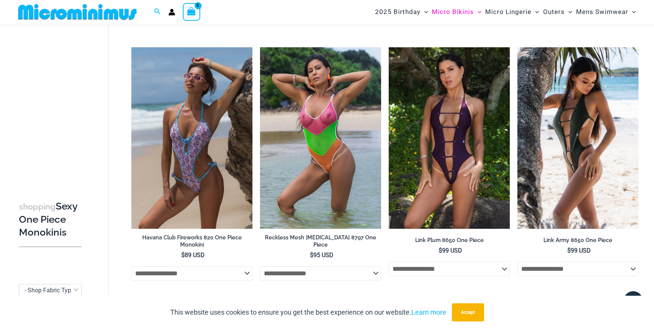
scroll to position [808, 0]
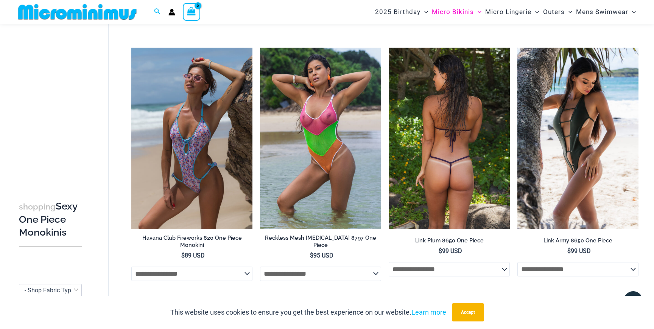
click at [478, 117] on img at bounding box center [449, 139] width 121 height 182
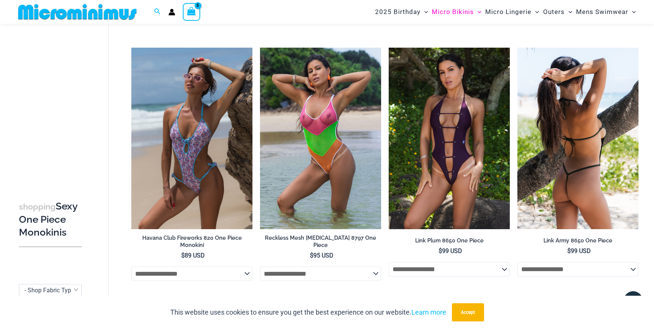
click at [588, 115] on img at bounding box center [578, 139] width 121 height 182
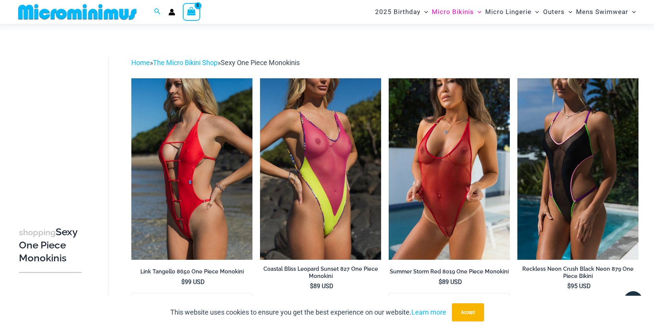
scroll to position [0, 0]
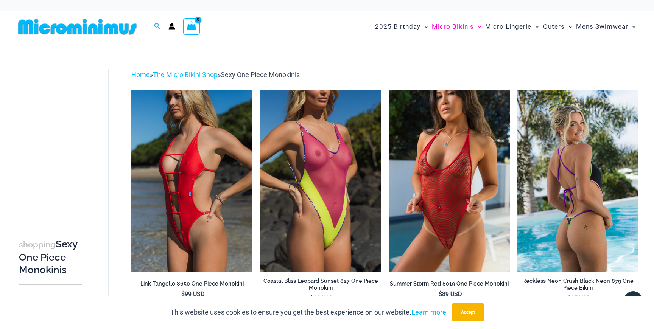
click at [582, 183] on img at bounding box center [578, 181] width 121 height 182
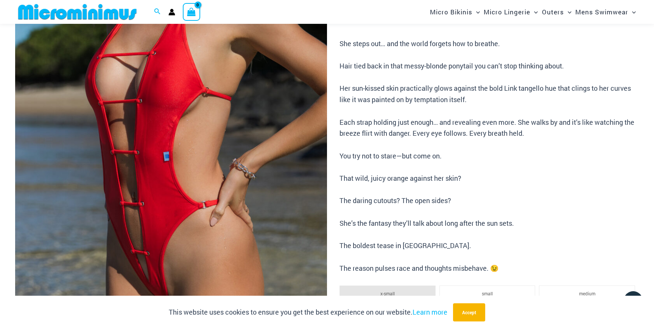
scroll to position [208, 0]
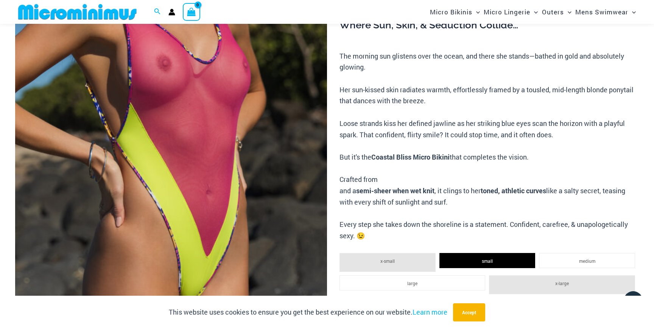
scroll to position [195, 0]
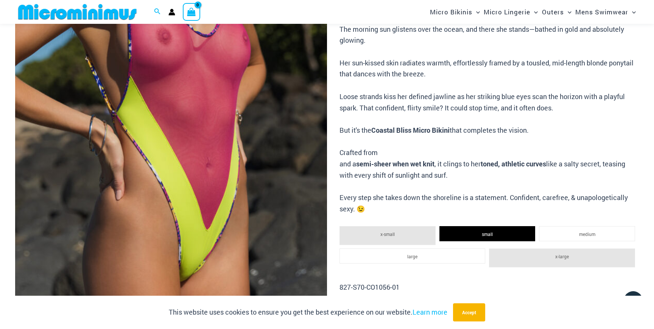
click at [259, 110] on img at bounding box center [171, 108] width 312 height 468
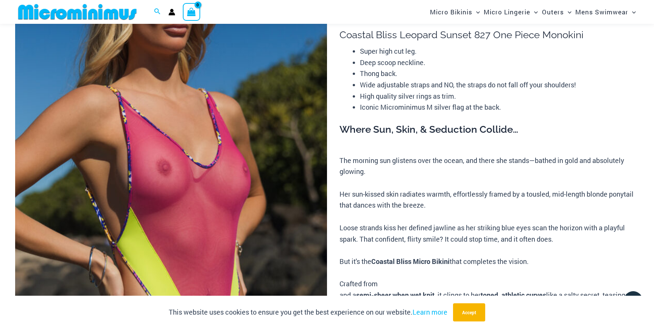
scroll to position [57, 0]
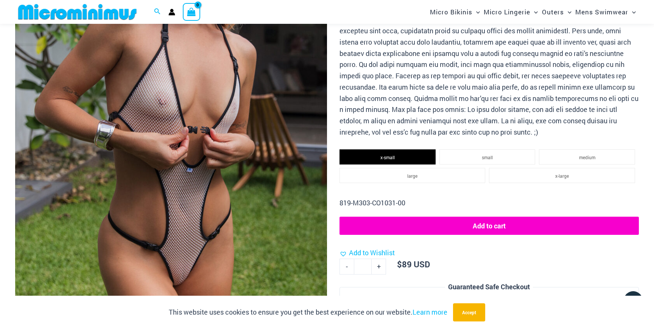
scroll to position [214, 0]
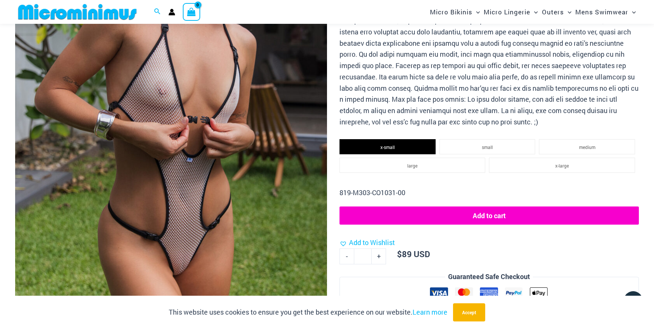
click at [278, 147] on img at bounding box center [171, 89] width 312 height 468
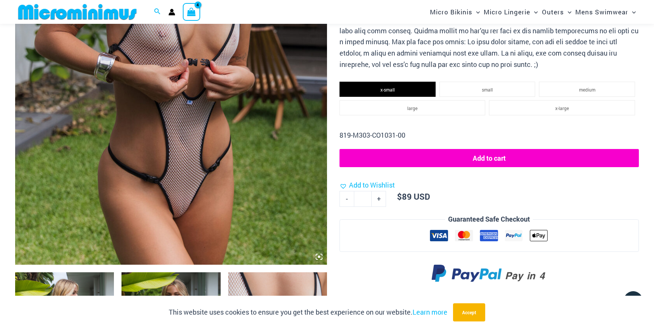
scroll to position [268, 0]
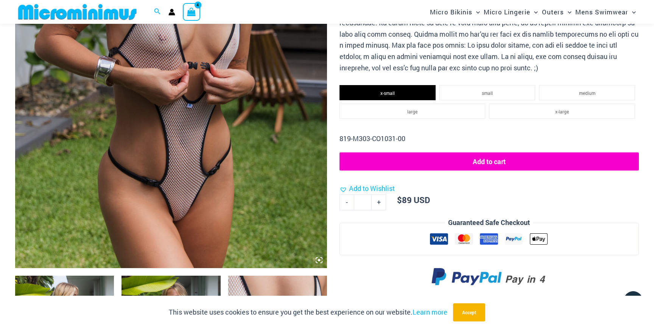
click at [488, 173] on div at bounding box center [490, 165] width 300 height 25
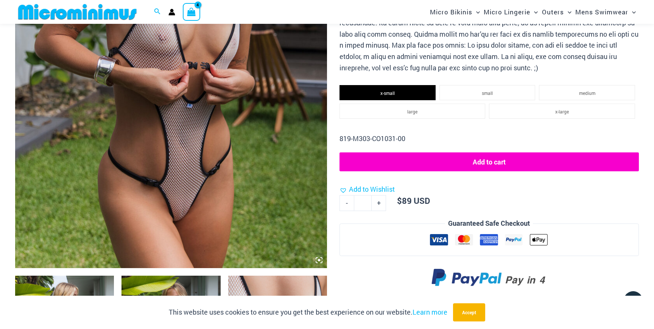
click at [484, 165] on button "Add to cart" at bounding box center [490, 162] width 300 height 19
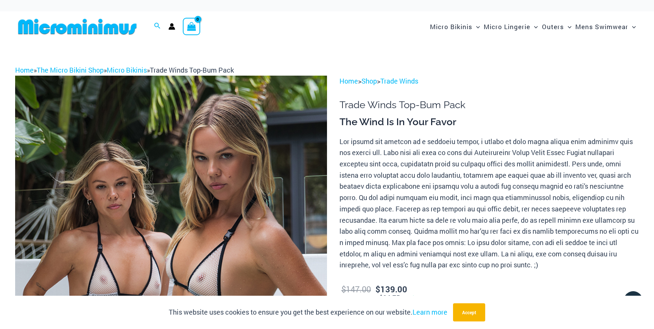
click at [190, 31] on span "View Shopping Cart, empty" at bounding box center [191, 28] width 9 height 12
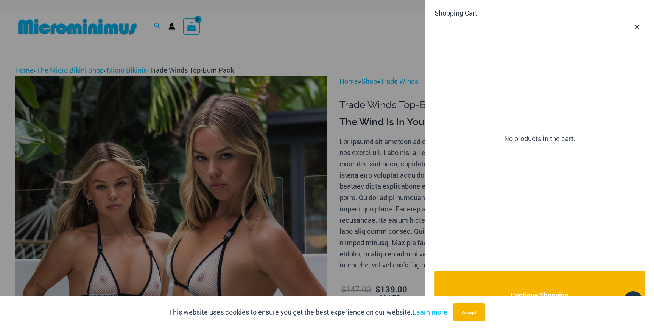
click at [190, 31] on div at bounding box center [327, 164] width 654 height 329
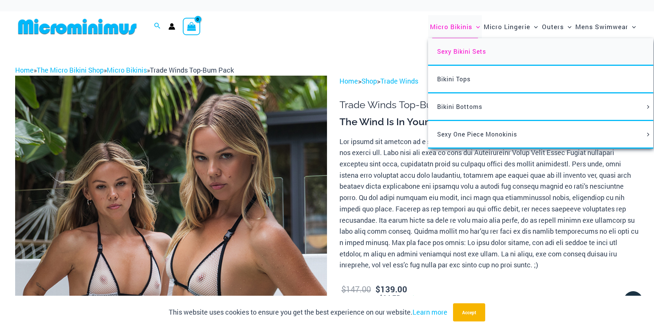
click at [449, 55] on span "Sexy Bikini Sets" at bounding box center [461, 51] width 49 height 8
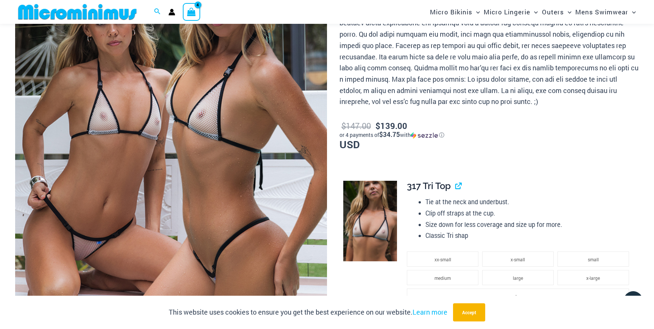
scroll to position [165, 0]
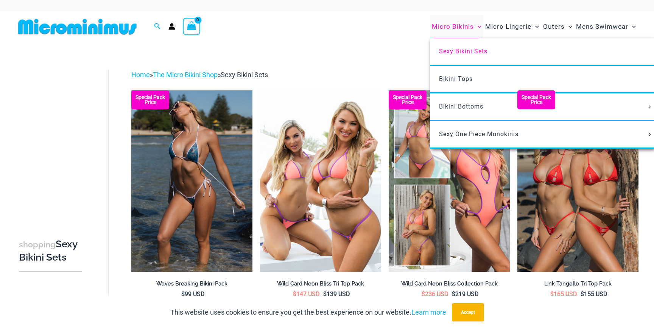
click at [452, 27] on span "Micro Bikinis" at bounding box center [453, 26] width 42 height 19
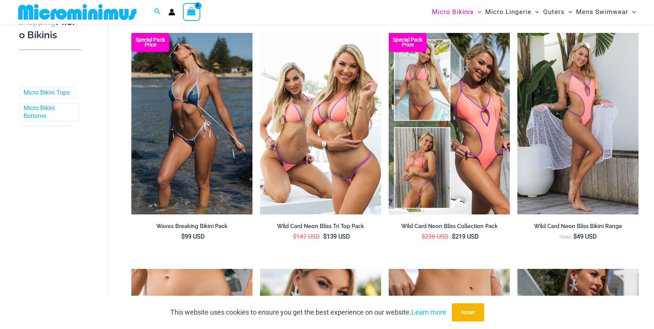
scroll to position [226, 0]
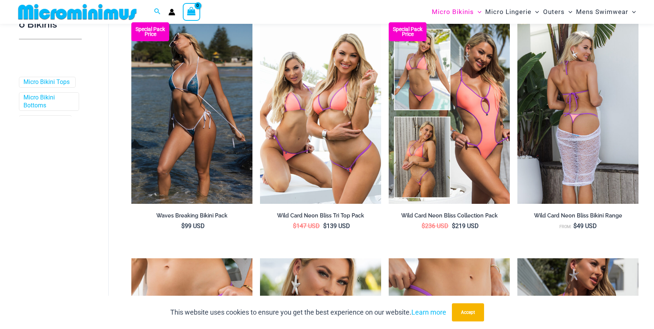
click at [548, 112] on img at bounding box center [578, 113] width 121 height 182
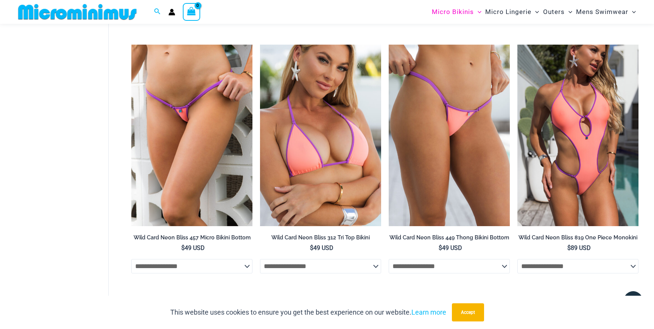
scroll to position [441, 0]
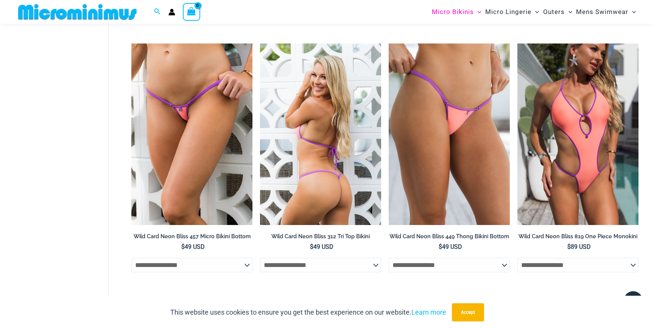
click at [329, 125] on img at bounding box center [320, 135] width 121 height 182
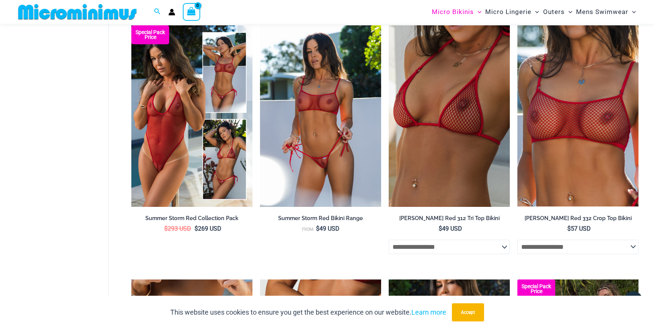
scroll to position [1746, 0]
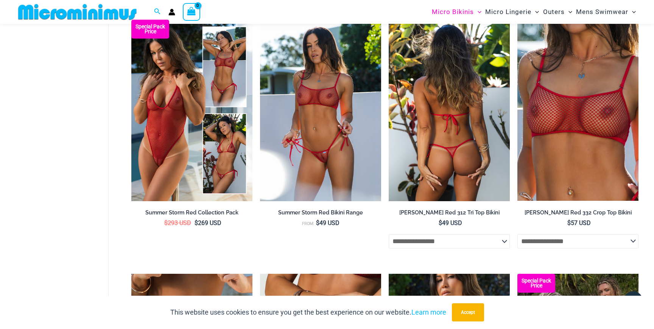
click at [474, 101] on img at bounding box center [449, 111] width 121 height 182
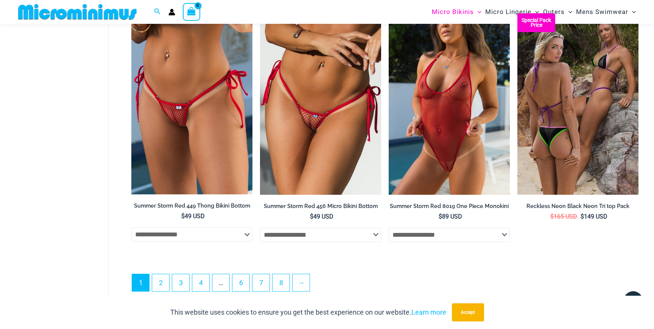
scroll to position [2005, 0]
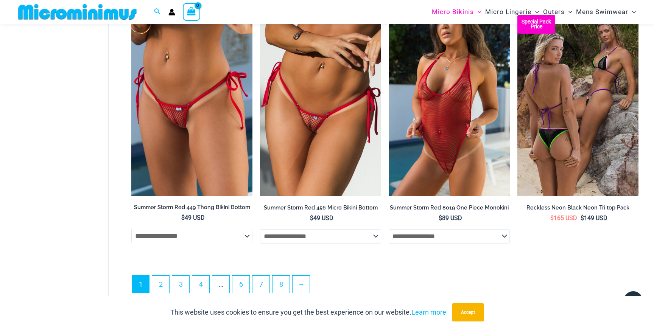
click at [148, 286] on span "1" at bounding box center [140, 284] width 17 height 17
click at [157, 289] on link "2" at bounding box center [160, 285] width 17 height 18
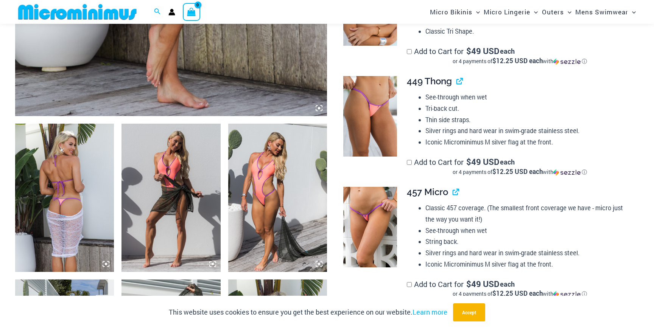
scroll to position [424, 0]
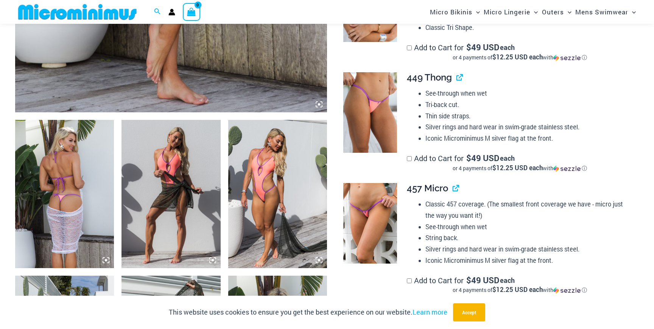
click at [246, 173] on img at bounding box center [277, 194] width 99 height 148
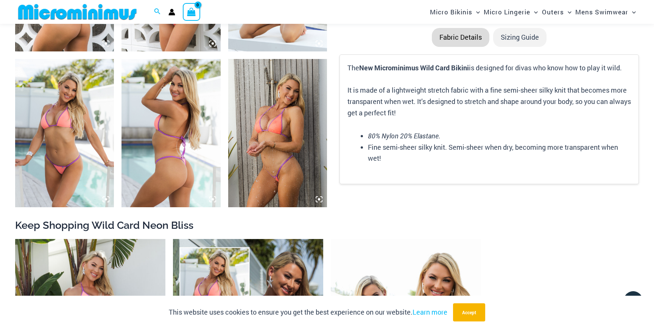
scroll to position [643, 0]
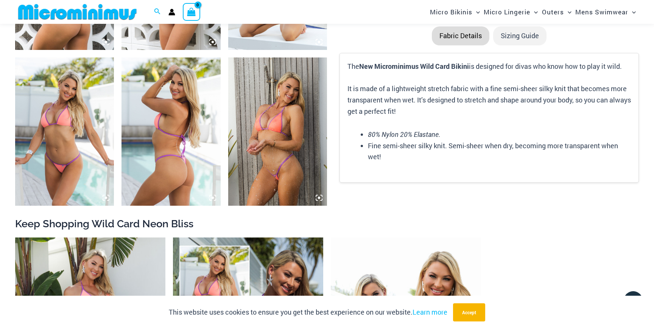
click at [45, 111] on img at bounding box center [64, 132] width 99 height 148
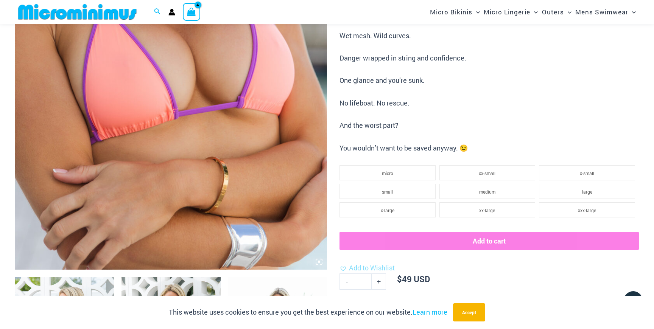
scroll to position [244, 0]
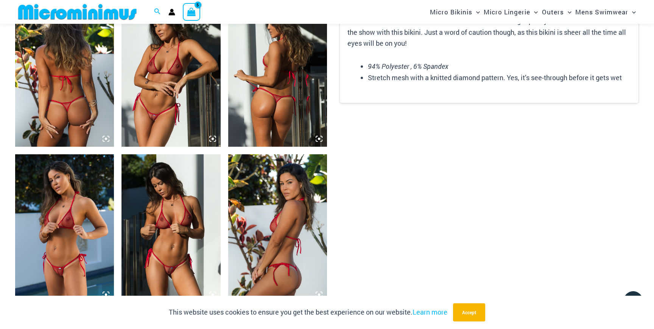
scroll to position [546, 0]
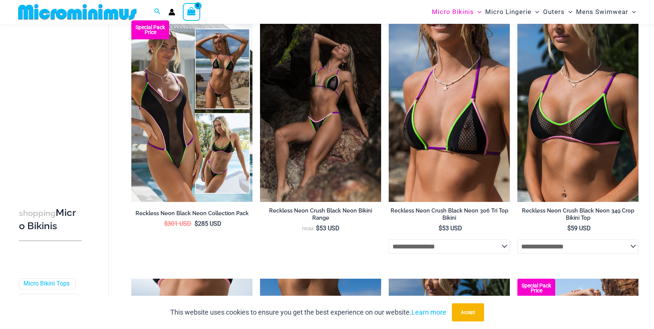
scroll to position [67, 0]
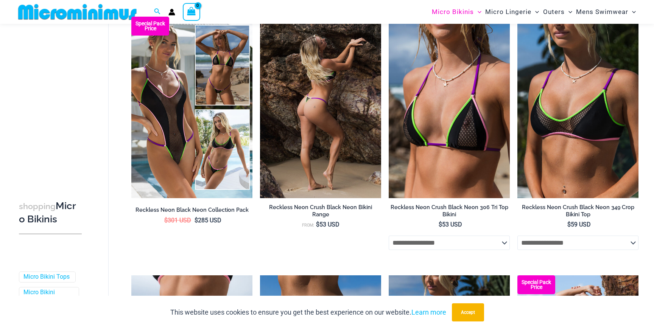
click at [330, 74] on img at bounding box center [320, 108] width 121 height 182
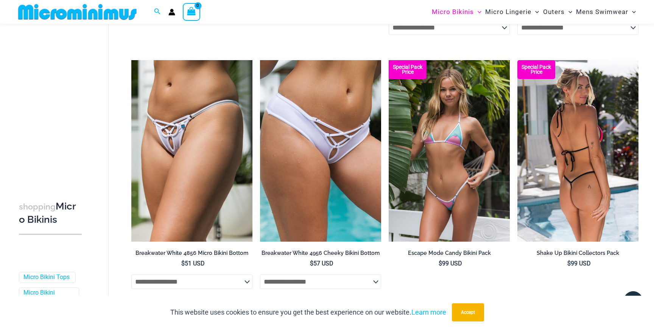
scroll to position [795, 0]
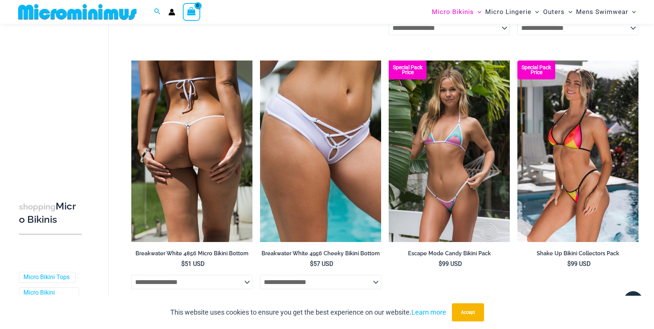
click at [209, 125] on img at bounding box center [191, 152] width 121 height 182
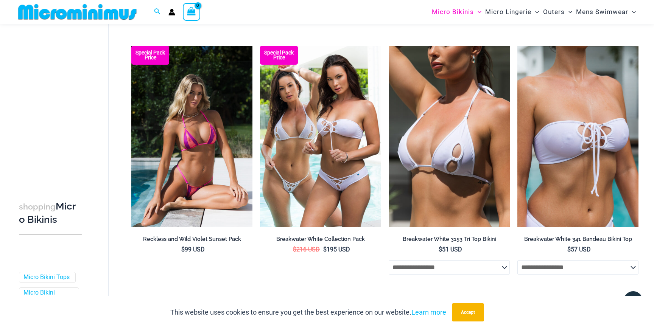
scroll to position [556, 0]
click at [446, 136] on img at bounding box center [449, 136] width 121 height 182
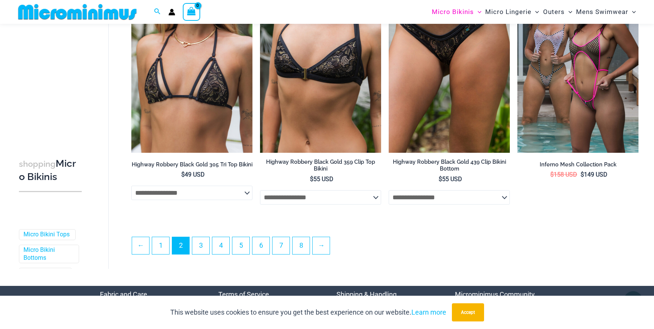
scroll to position [1909, 0]
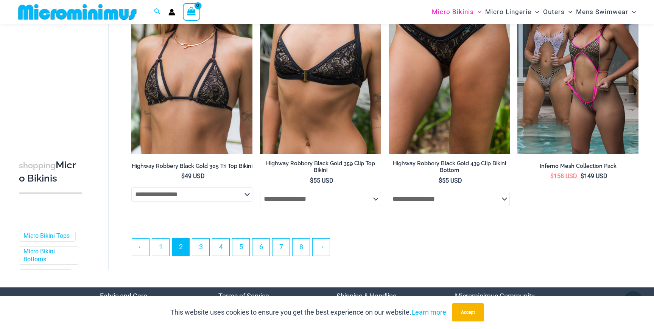
click at [324, 261] on ul "← 1 2 3 4 5 6 7 8 →" at bounding box center [385, 250] width 507 height 22
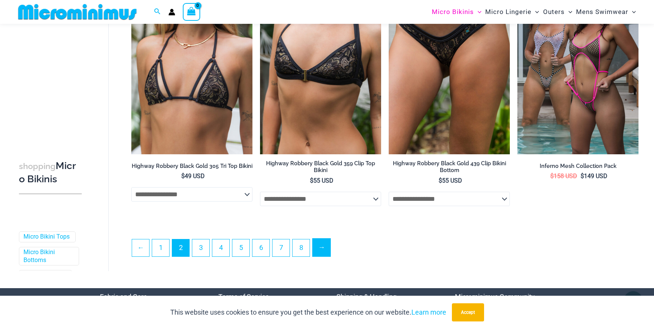
click at [323, 253] on link "→" at bounding box center [322, 248] width 18 height 18
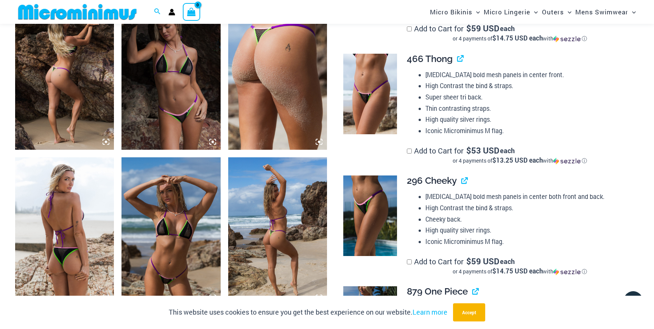
scroll to position [560, 0]
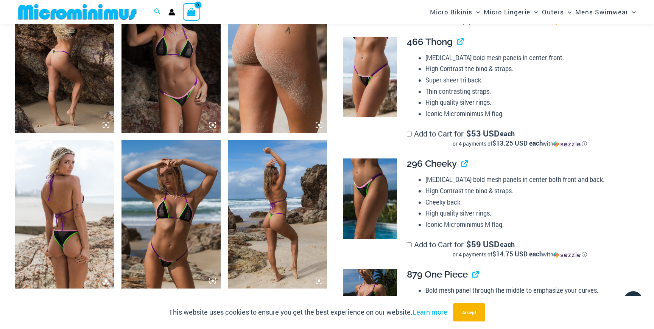
click at [192, 232] on img at bounding box center [171, 214] width 99 height 148
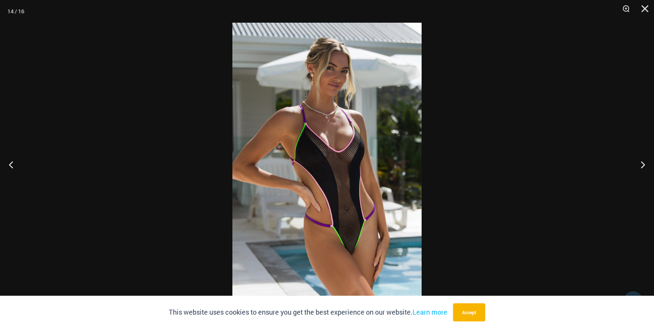
click at [343, 173] on img at bounding box center [326, 165] width 189 height 284
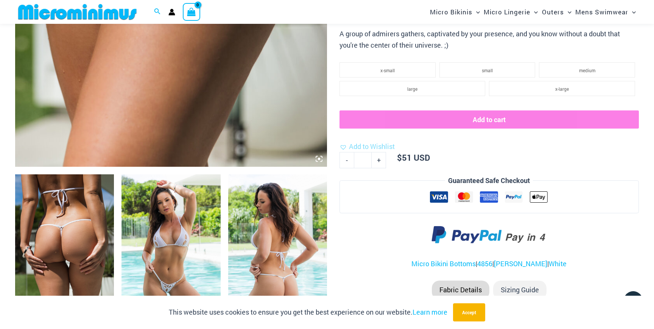
scroll to position [377, 0]
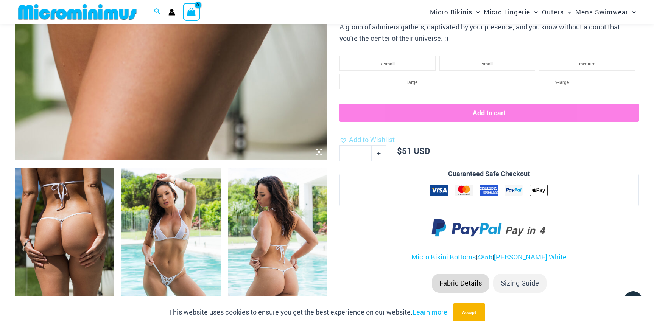
click at [88, 211] on img at bounding box center [64, 242] width 99 height 148
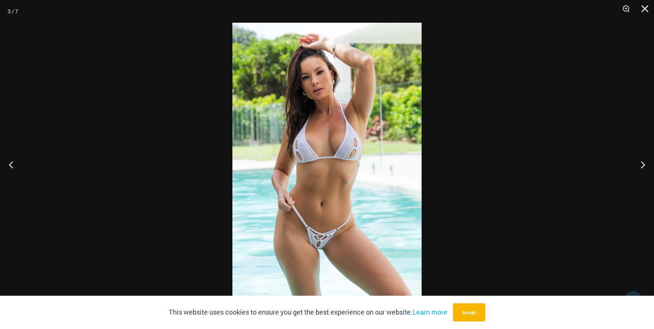
click at [303, 143] on img at bounding box center [326, 165] width 189 height 284
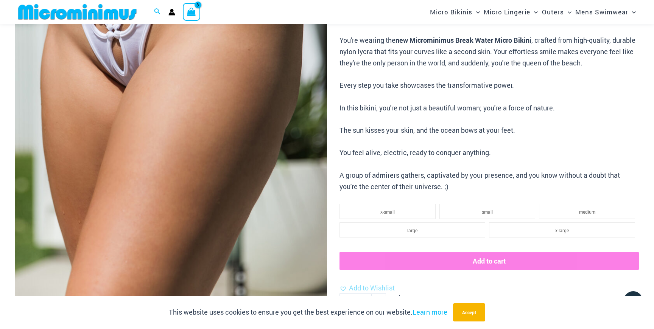
scroll to position [222, 0]
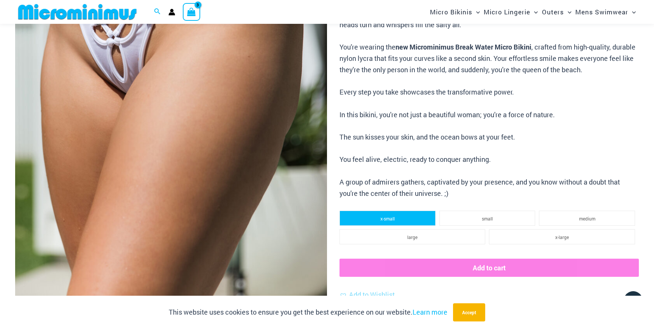
click at [421, 218] on li "x-small" at bounding box center [388, 218] width 96 height 15
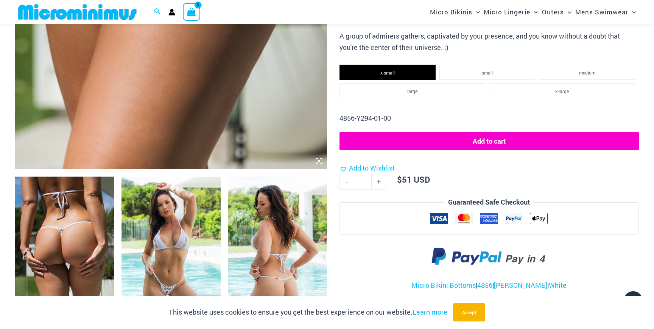
scroll to position [372, 0]
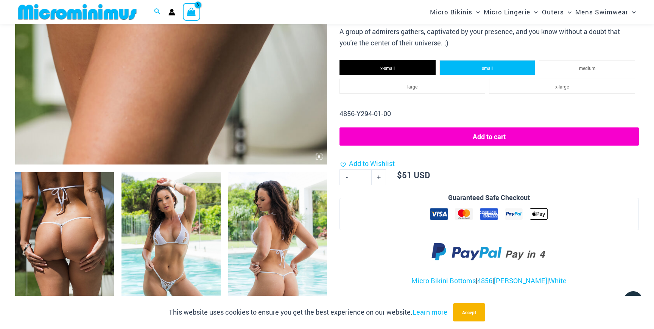
click at [497, 71] on li "small" at bounding box center [488, 67] width 96 height 15
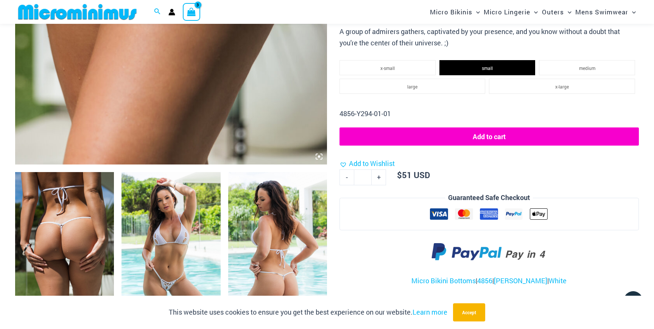
click at [404, 59] on div "Home > Shop > Breakwater Home / Micro Bikinis / Breakwater White 4856 Micro Bik…" at bounding box center [490, 64] width 300 height 735
click at [404, 64] on li "x-small" at bounding box center [388, 67] width 96 height 15
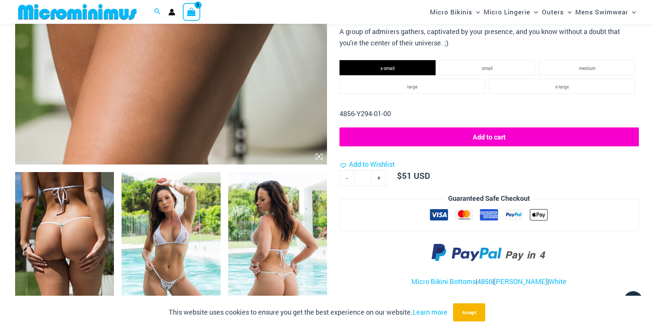
click at [481, 144] on button "Add to cart" at bounding box center [490, 137] width 300 height 19
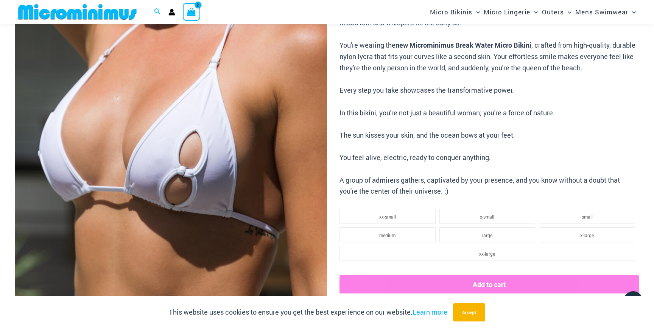
scroll to position [192, 0]
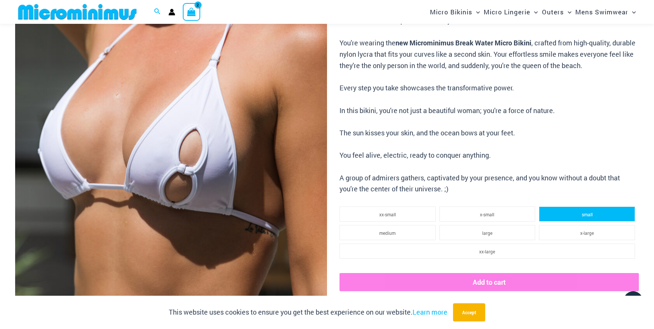
click at [591, 216] on span "small" at bounding box center [587, 215] width 11 height 6
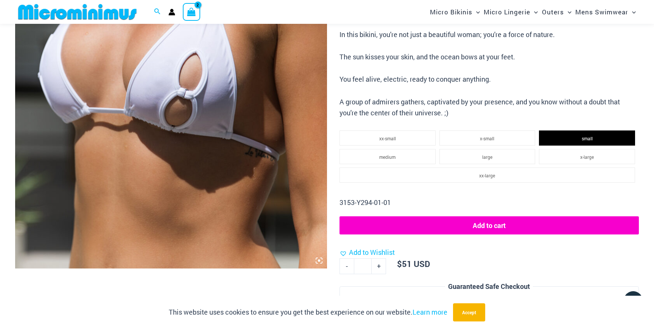
scroll to position [269, 0]
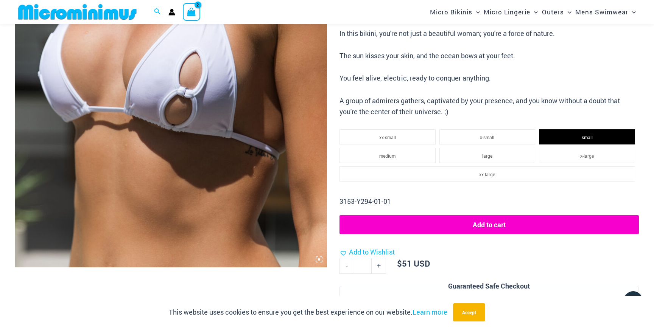
click at [473, 225] on button "Add to cart" at bounding box center [490, 224] width 300 height 19
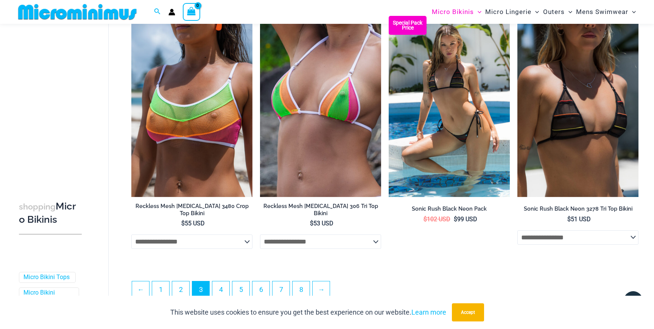
scroll to position [1878, 0]
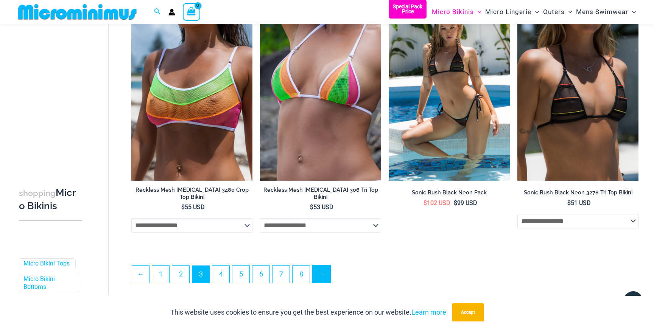
click at [328, 275] on link "→" at bounding box center [322, 274] width 18 height 18
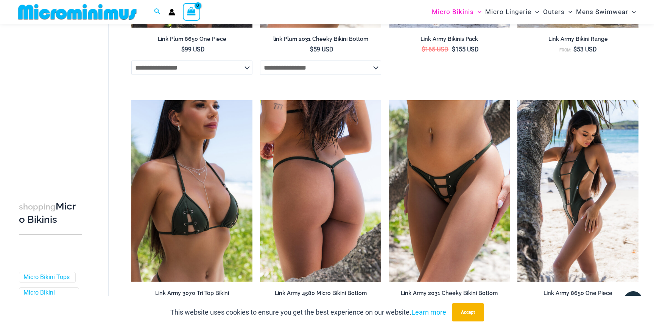
scroll to position [486, 0]
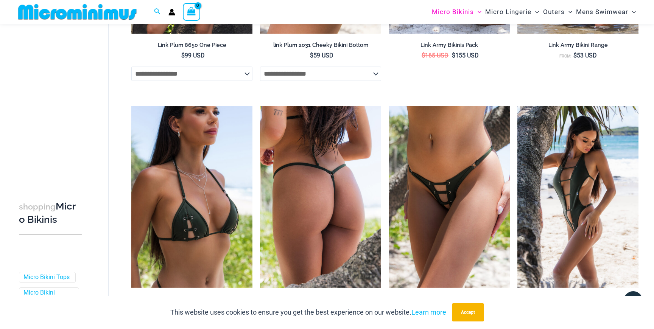
click at [324, 186] on img at bounding box center [320, 197] width 121 height 182
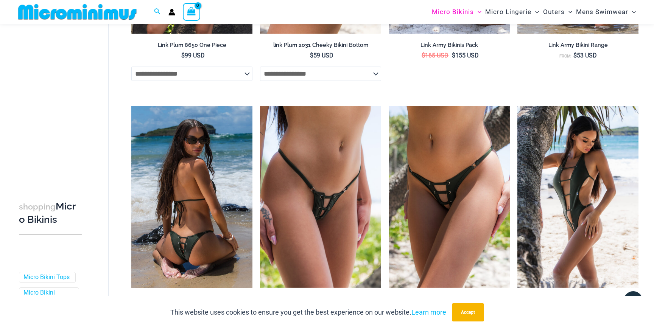
click at [230, 210] on img at bounding box center [191, 197] width 121 height 182
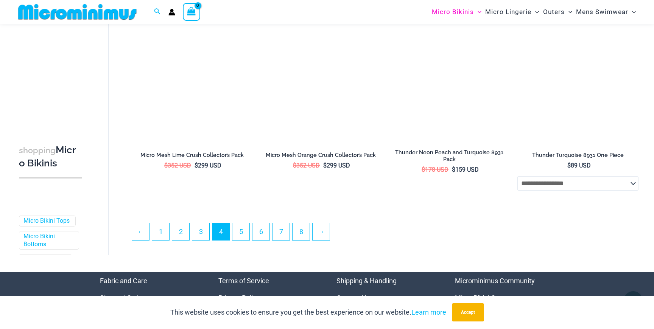
scroll to position [1881, 0]
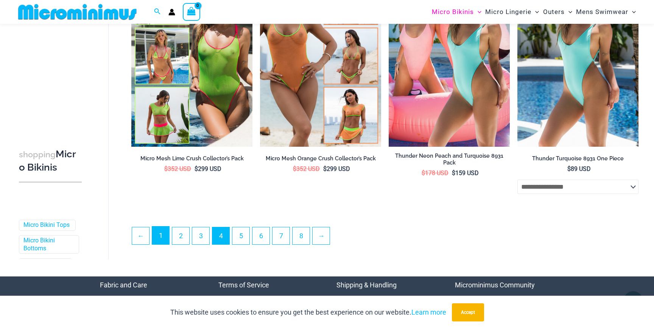
click at [158, 242] on link "1" at bounding box center [160, 236] width 17 height 18
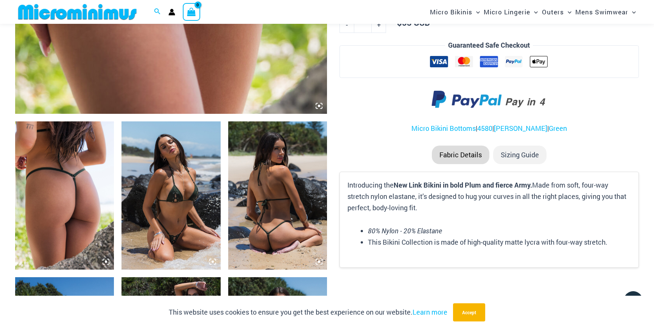
scroll to position [440, 0]
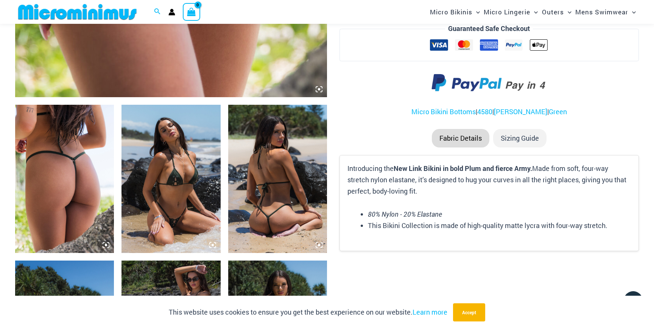
click at [189, 181] on img at bounding box center [171, 179] width 99 height 148
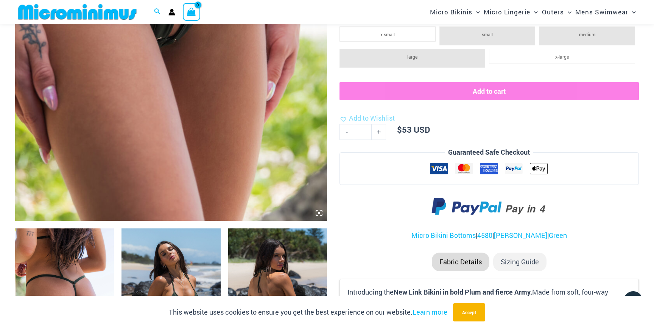
scroll to position [100, 0]
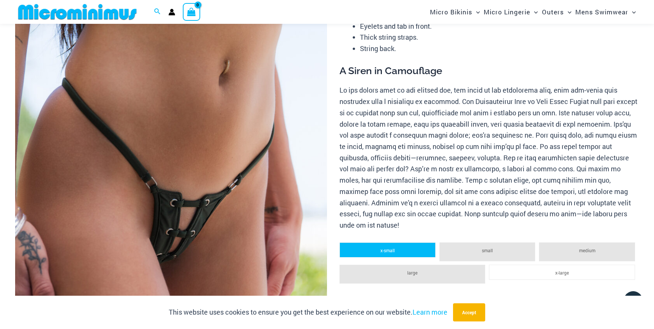
click at [379, 246] on li "x-small" at bounding box center [388, 250] width 96 height 15
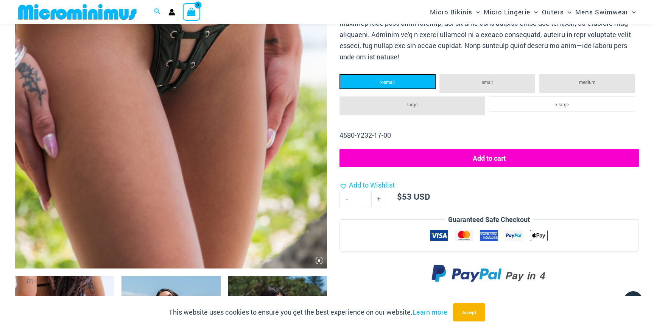
scroll to position [284, 0]
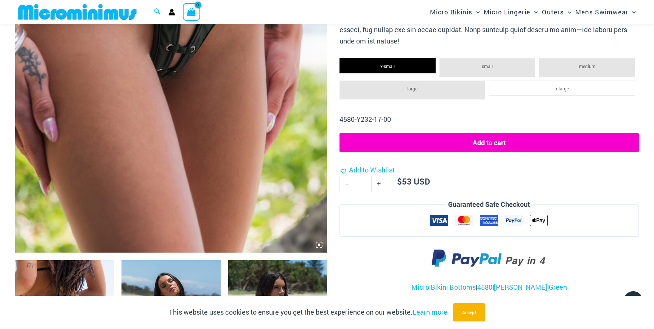
click at [484, 148] on button "Add to cart" at bounding box center [490, 142] width 300 height 19
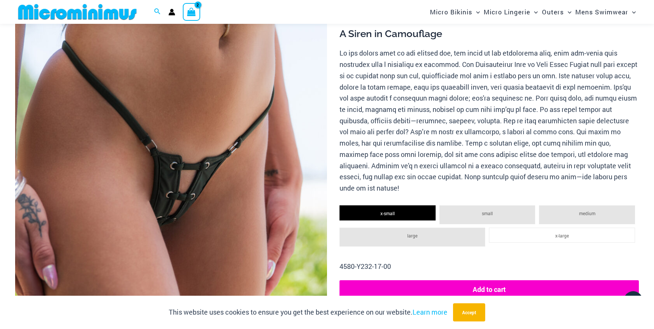
scroll to position [135, 0]
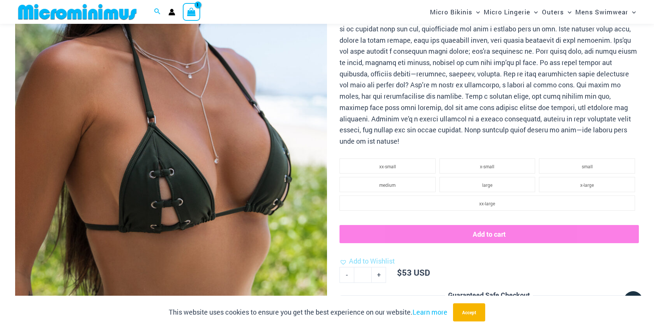
scroll to position [183, 0]
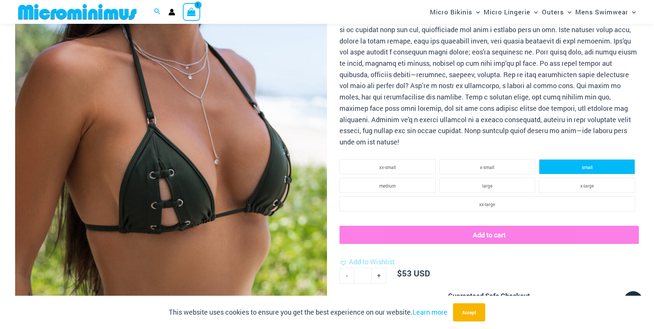
click at [575, 170] on li "small" at bounding box center [587, 166] width 96 height 15
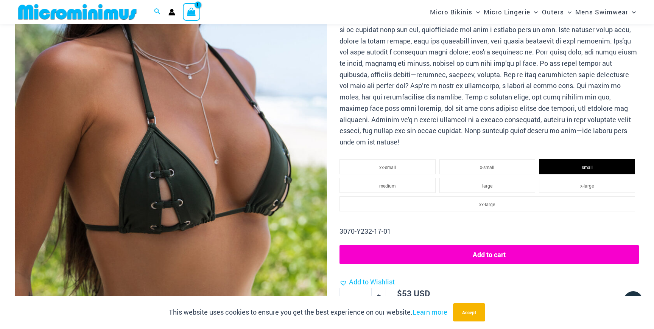
click at [506, 253] on button "Add to cart" at bounding box center [490, 254] width 300 height 19
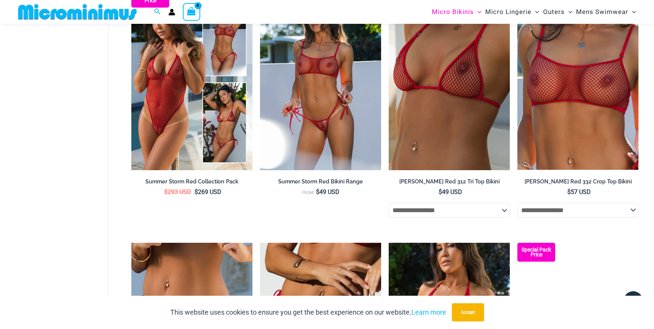
scroll to position [2006, 0]
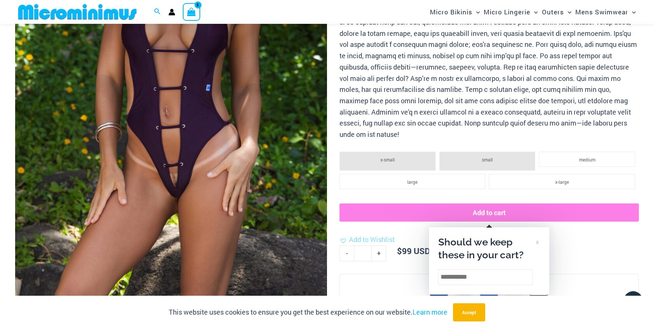
scroll to position [218, 0]
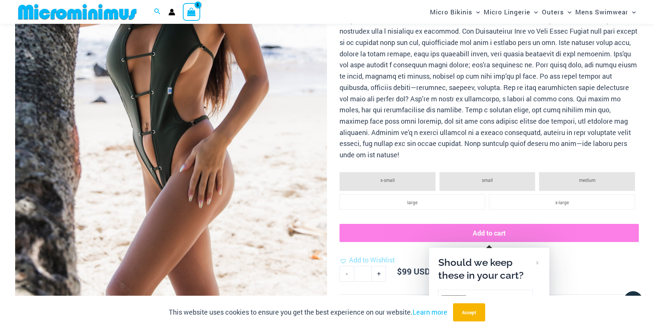
scroll to position [205, 0]
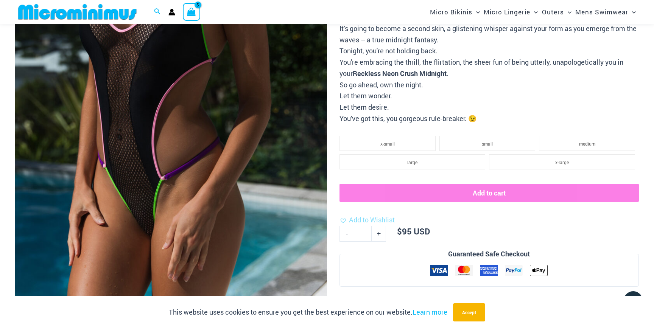
click at [420, 131] on div "Home > Shop > Reckless Neon Crush Home / Micro Bikinis / Reckless Neon Crush Bl…" at bounding box center [490, 174] width 300 height 627
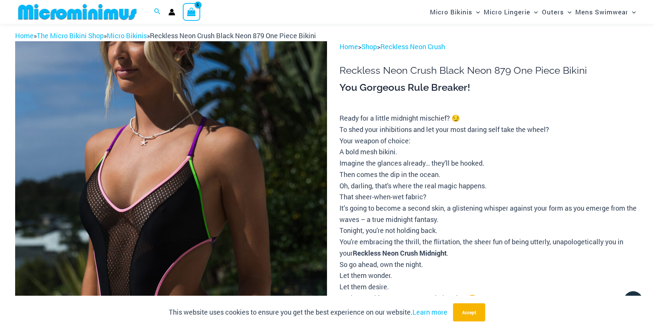
scroll to position [27, 0]
